Goal: Task Accomplishment & Management: Manage account settings

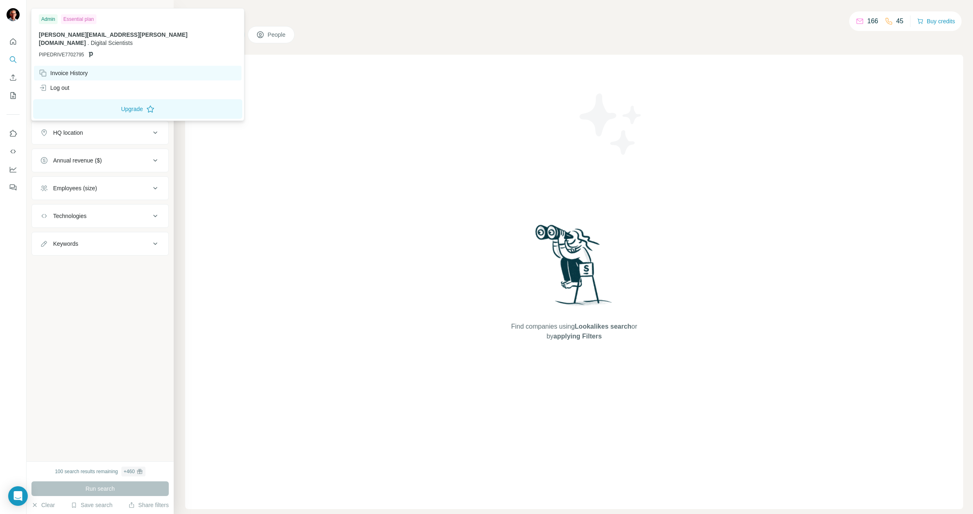
click at [76, 69] on div "Invoice History" at bounding box center [63, 73] width 49 height 8
click at [67, 51] on span "PIPEDRIVE7702795" at bounding box center [61, 54] width 45 height 7
click at [70, 69] on div "Invoice History" at bounding box center [63, 73] width 49 height 8
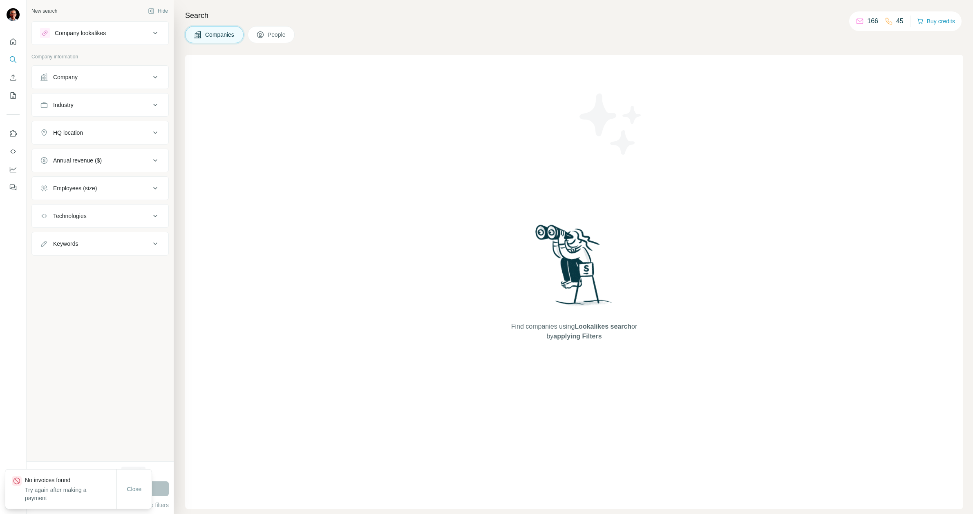
click at [277, 72] on div "Find companies using Lookalikes search or by applying Filters" at bounding box center [574, 282] width 778 height 455
click at [10, 136] on icon "Use Surfe on LinkedIn" at bounding box center [13, 134] width 8 height 8
click at [9, 170] on icon "Dashboard" at bounding box center [13, 169] width 8 height 8
